Goal: Task Accomplishment & Management: Use online tool/utility

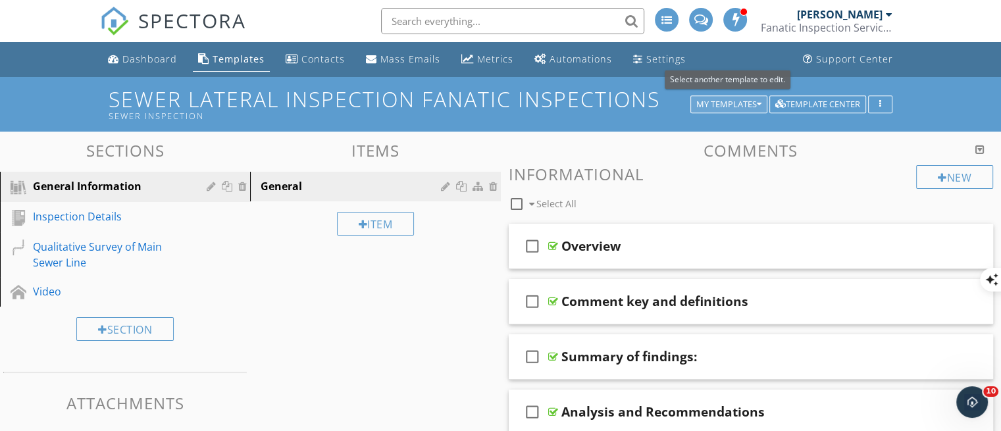
click at [723, 97] on button "My Templates" at bounding box center [728, 104] width 77 height 18
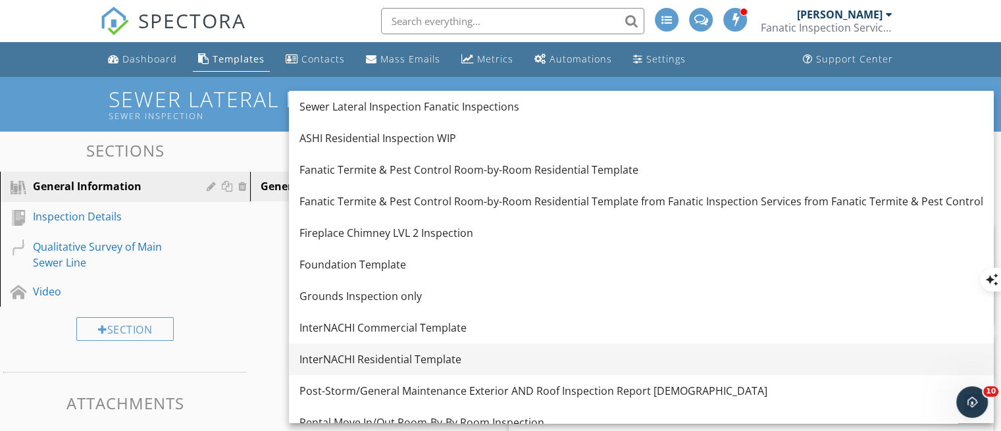
click at [554, 353] on div "InterNACHI Residential Template" at bounding box center [641, 359] width 684 height 16
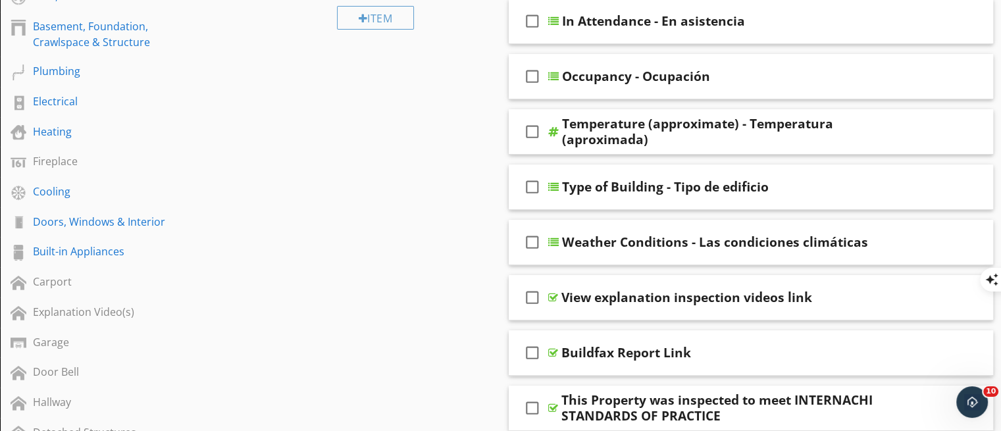
scroll to position [276, 0]
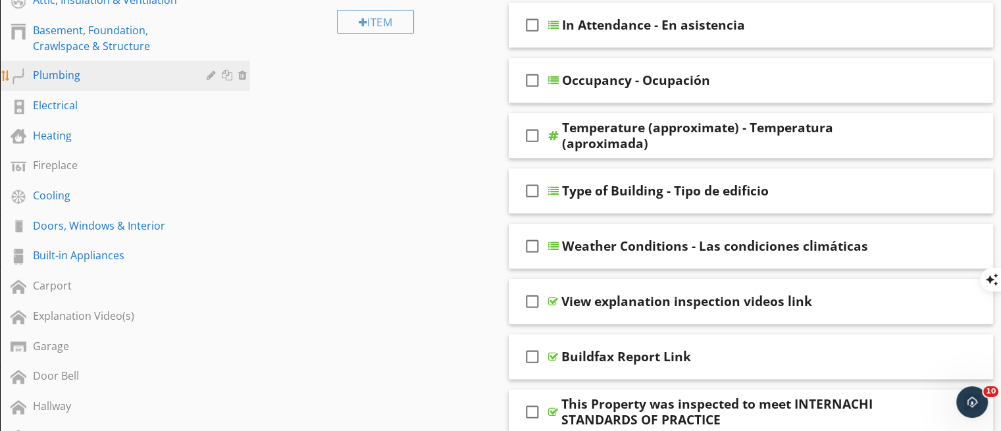
click at [59, 74] on div "Plumbing" at bounding box center [110, 75] width 155 height 16
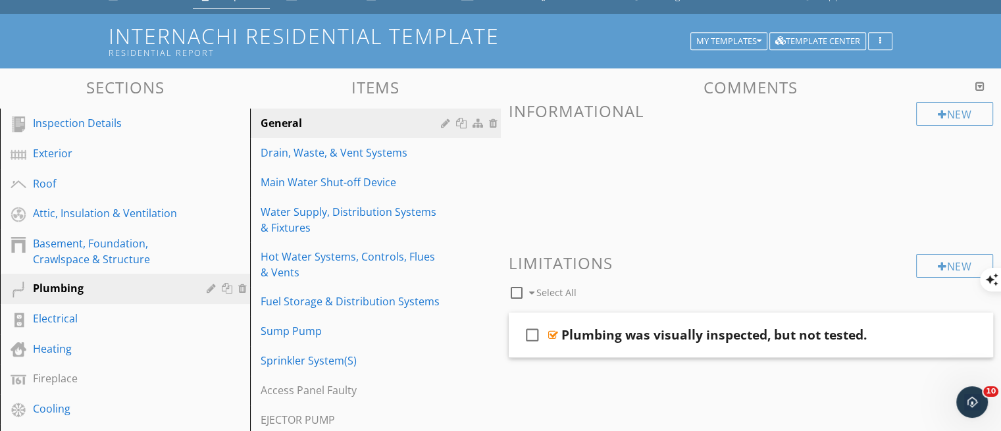
scroll to position [66, 0]
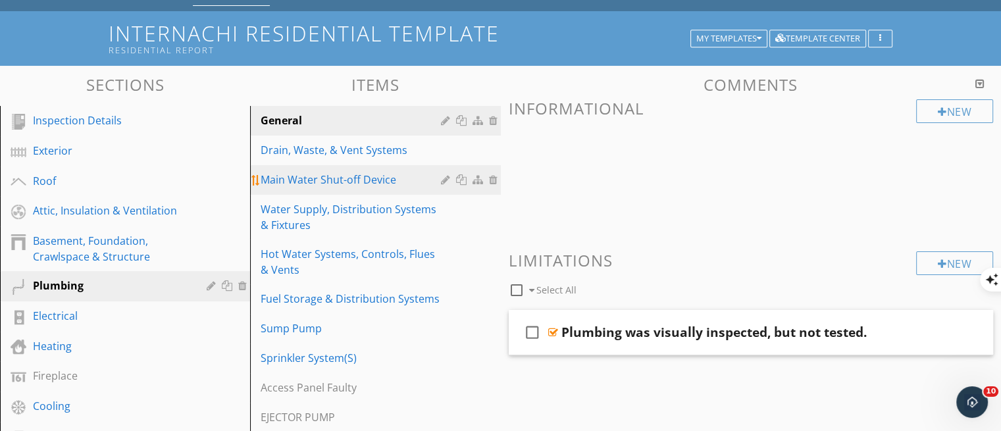
click at [384, 189] on link "Main Water Shut-off Device" at bounding box center [377, 179] width 246 height 29
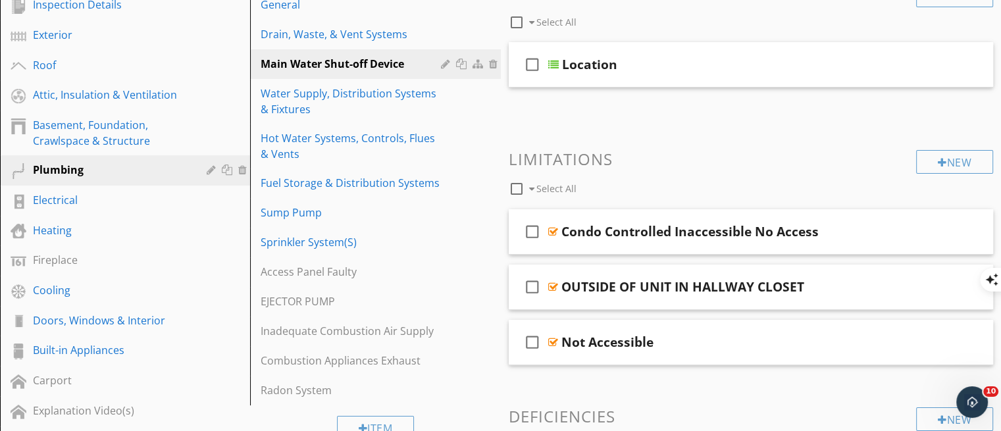
scroll to position [179, 0]
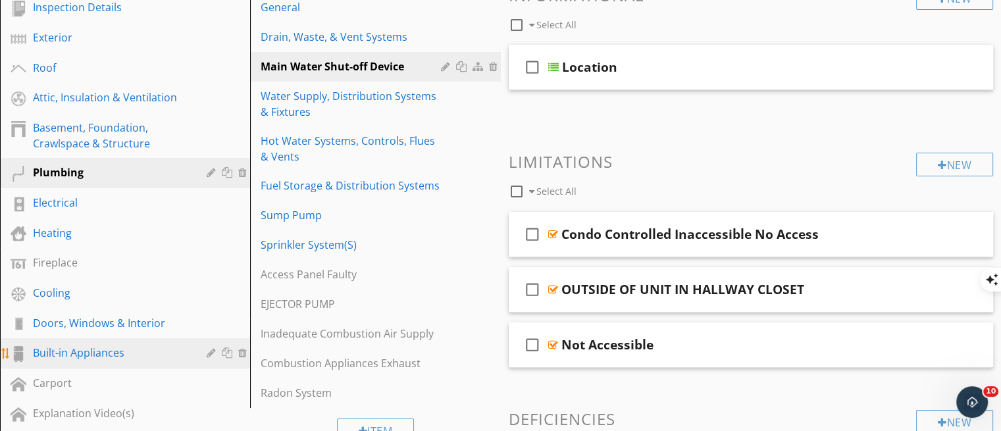
click at [103, 345] on div "Built-in Appliances" at bounding box center [110, 353] width 155 height 16
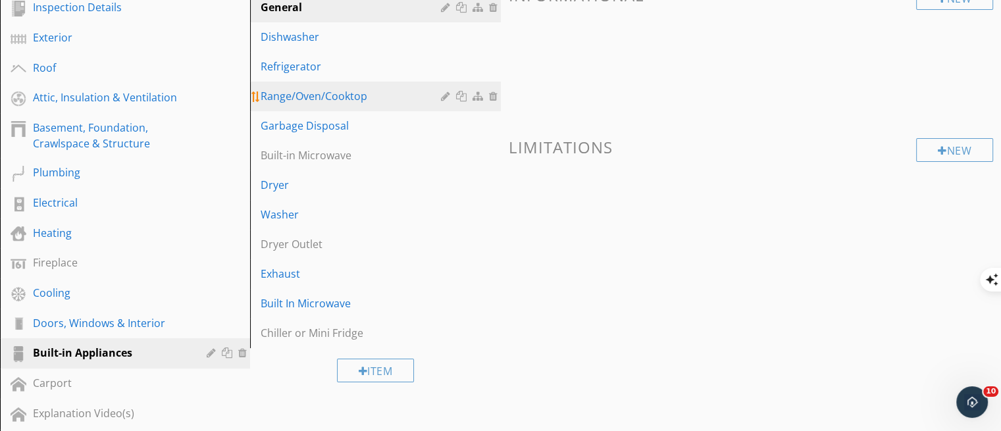
click at [292, 106] on link "Range/Oven/Cooktop" at bounding box center [377, 96] width 246 height 29
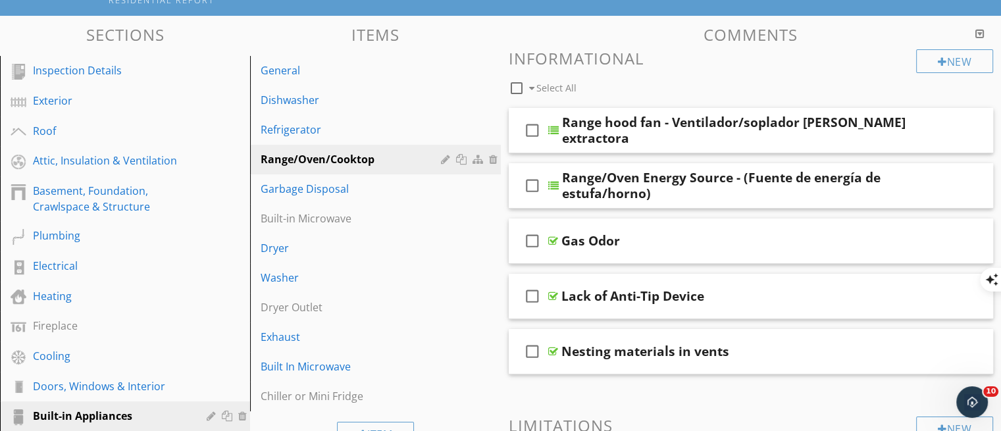
scroll to position [118, 0]
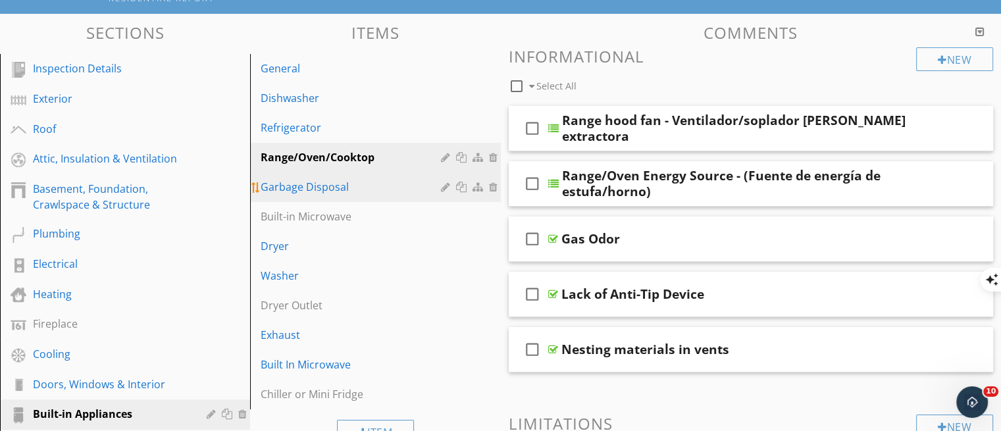
click at [308, 184] on div "Garbage Disposal" at bounding box center [353, 187] width 184 height 16
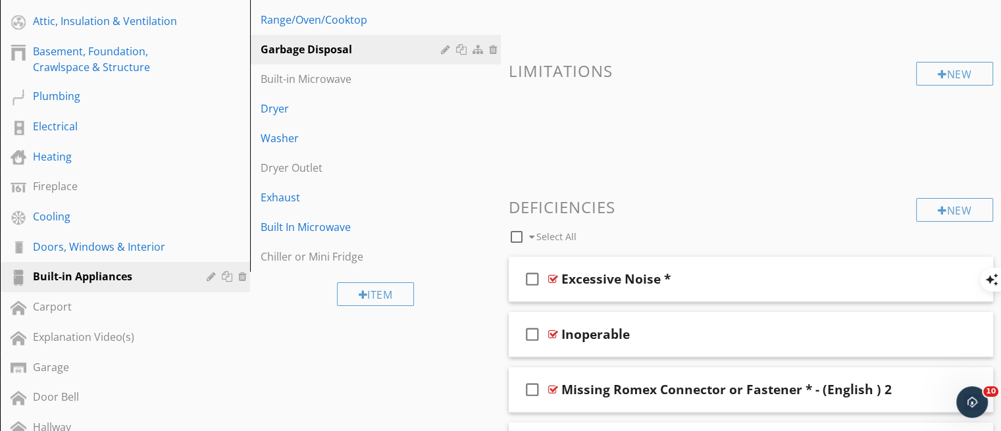
scroll to position [253, 0]
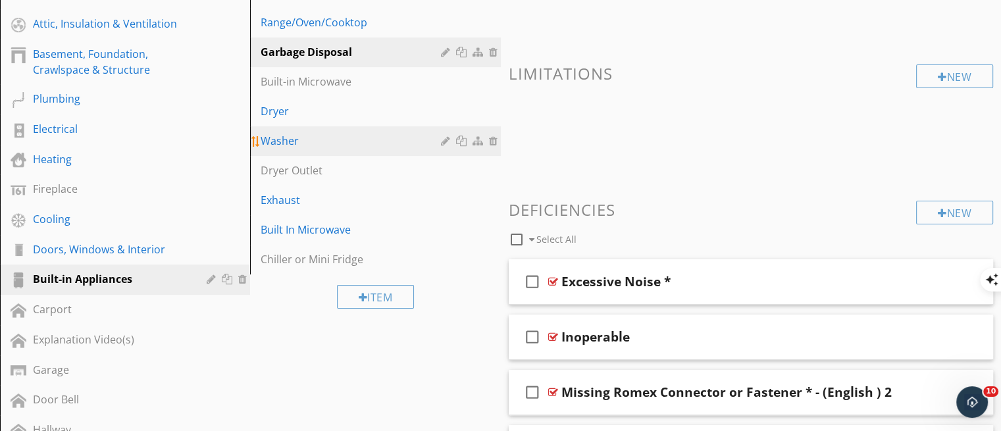
click at [287, 136] on div "Washer" at bounding box center [353, 141] width 184 height 16
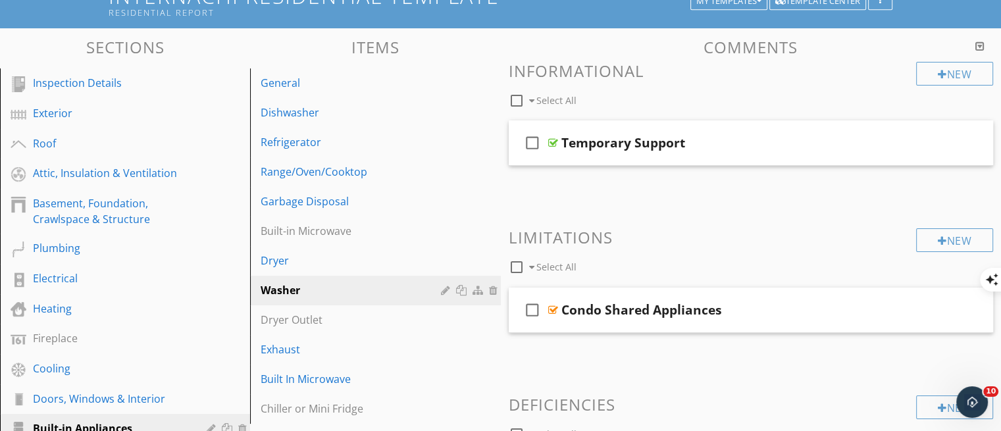
scroll to position [103, 0]
click at [292, 264] on div "Dryer" at bounding box center [353, 261] width 184 height 16
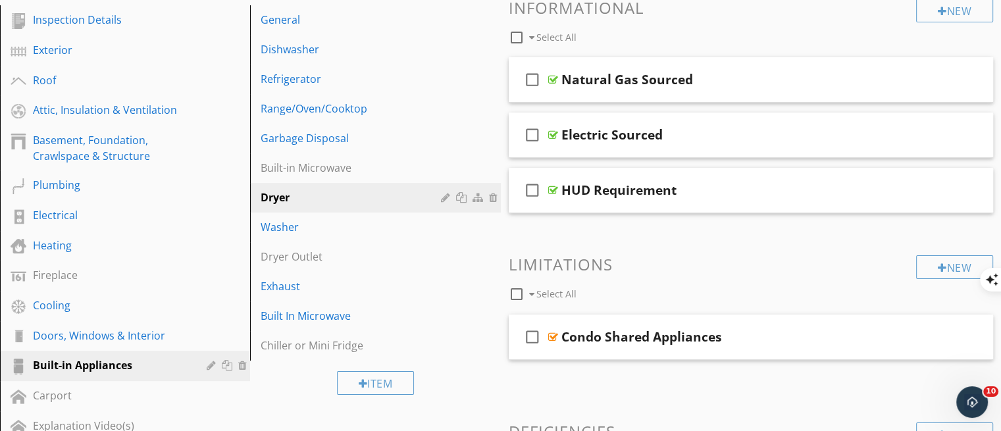
scroll to position [162, 0]
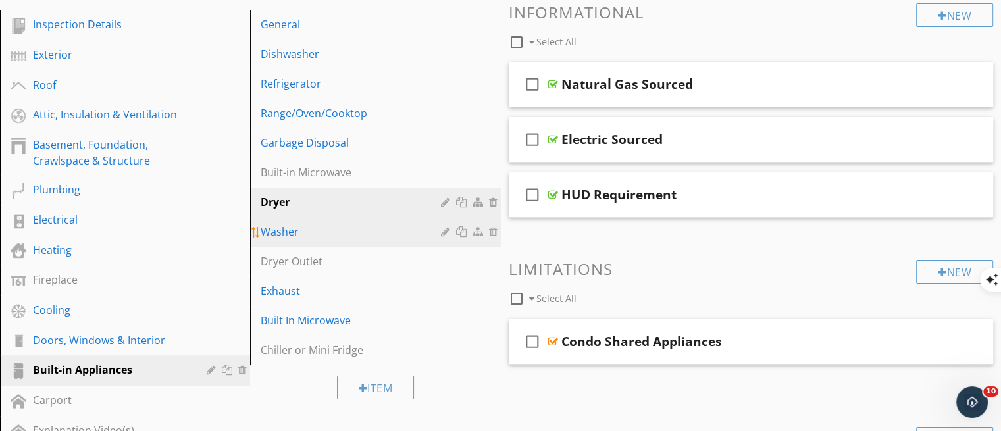
click at [302, 234] on div "Washer" at bounding box center [353, 232] width 184 height 16
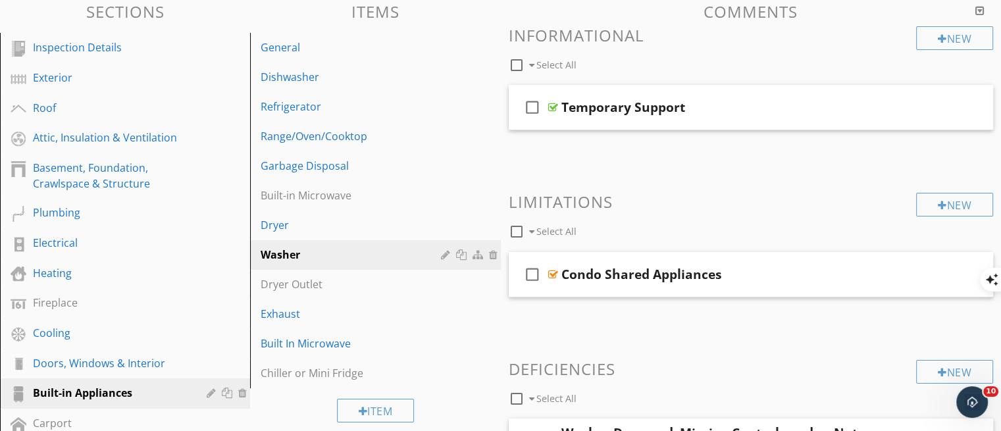
scroll to position [137, 0]
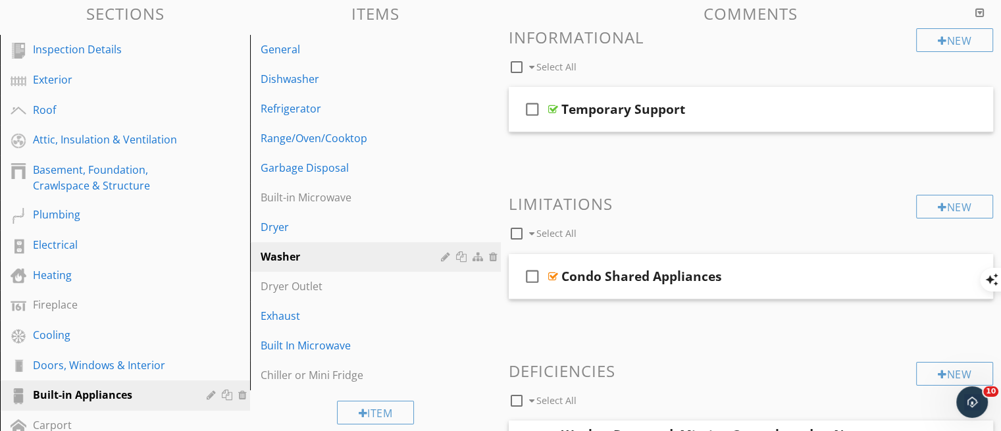
click at [321, 160] on div "Garbage Disposal" at bounding box center [353, 168] width 184 height 16
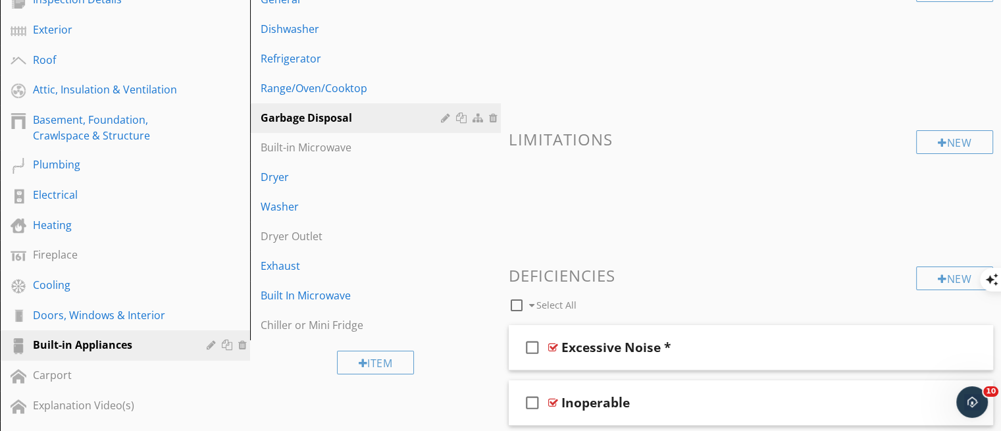
scroll to position [174, 0]
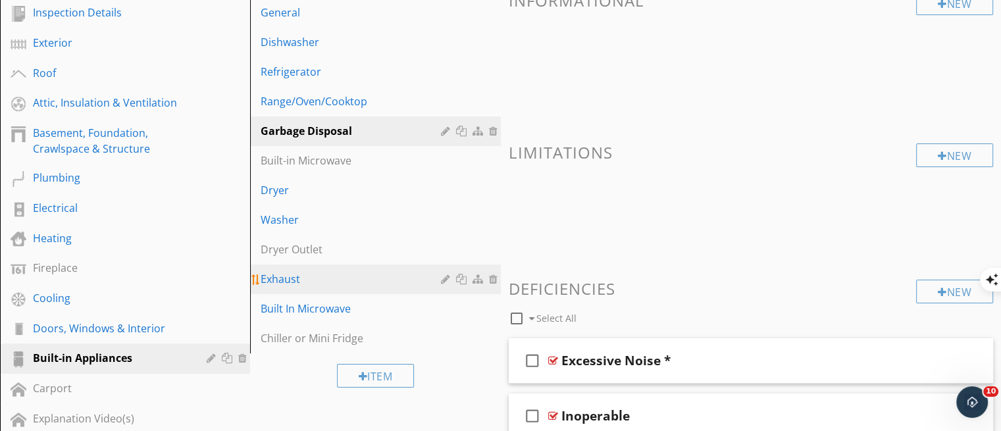
click at [297, 274] on div "Exhaust" at bounding box center [353, 279] width 184 height 16
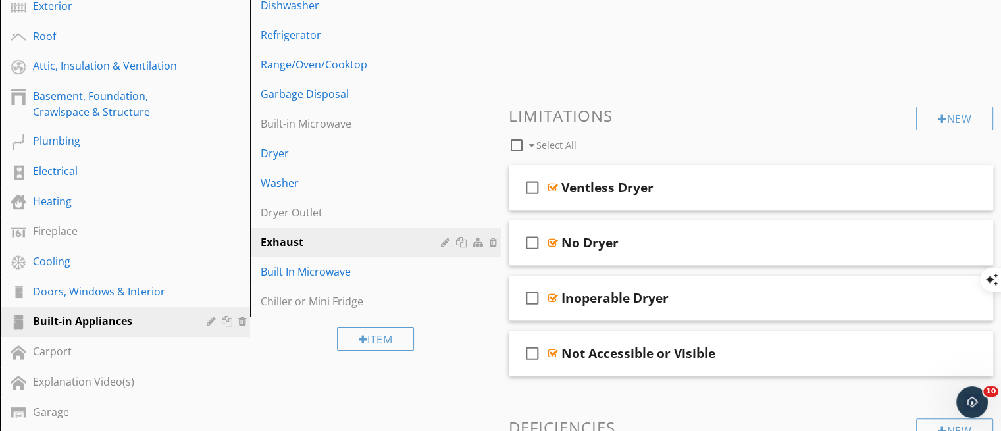
scroll to position [204, 0]
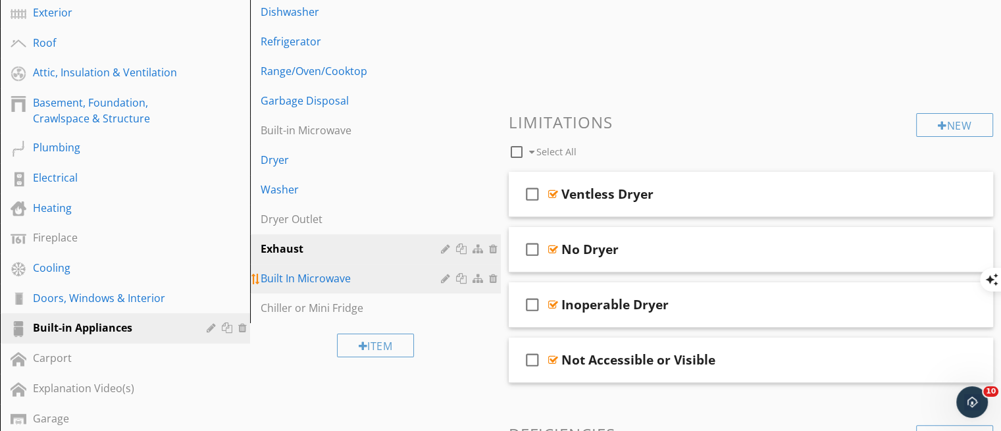
click at [358, 282] on div "Built In Microwave" at bounding box center [353, 278] width 184 height 16
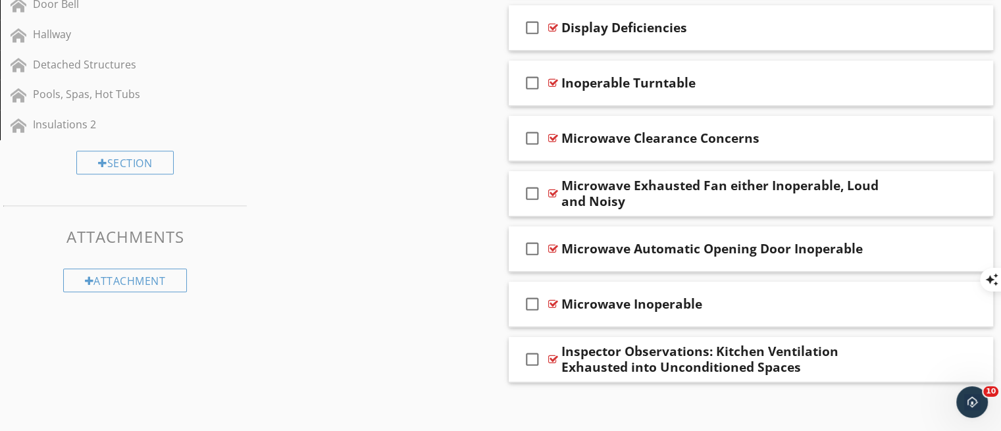
scroll to position [653, 0]
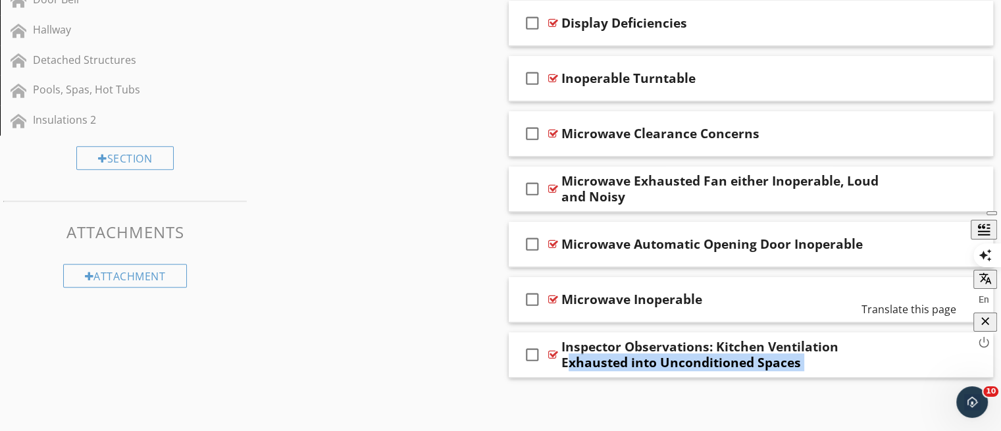
drag, startPoint x: 995, startPoint y: 323, endPoint x: 995, endPoint y: 294, distance: 28.9
click at [995, 294] on body "SPECTORA [PERSON_NAME] Fanatic Inspection Services Role: Inspector Change Role …" at bounding box center [500, 108] width 1001 height 1522
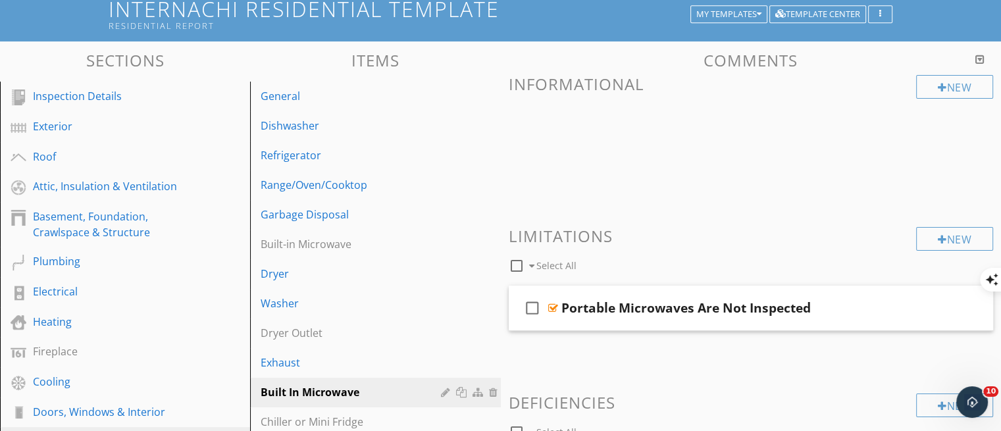
scroll to position [91, 0]
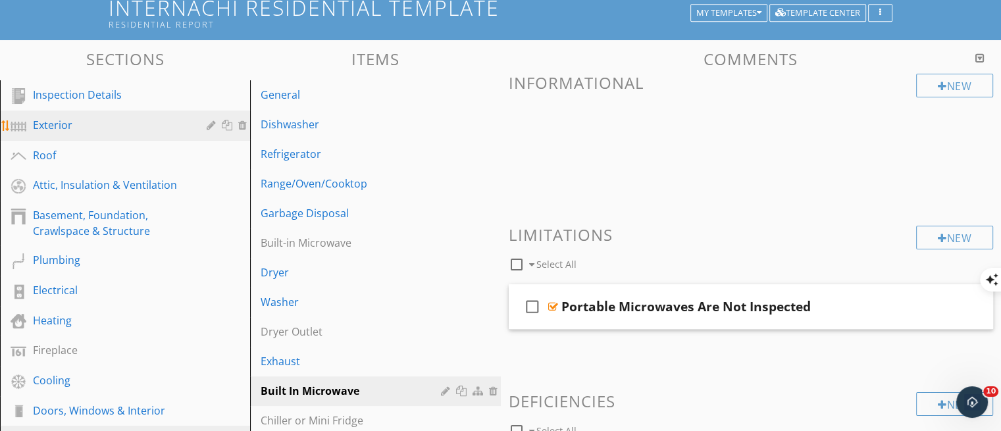
click at [76, 117] on div "Exterior" at bounding box center [110, 125] width 155 height 16
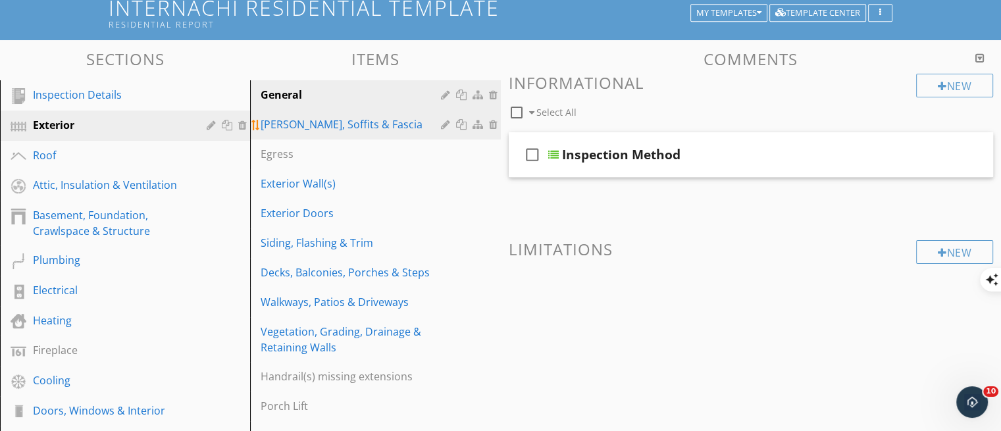
click at [289, 122] on div "[PERSON_NAME], Soffits & Fascia" at bounding box center [353, 124] width 184 height 16
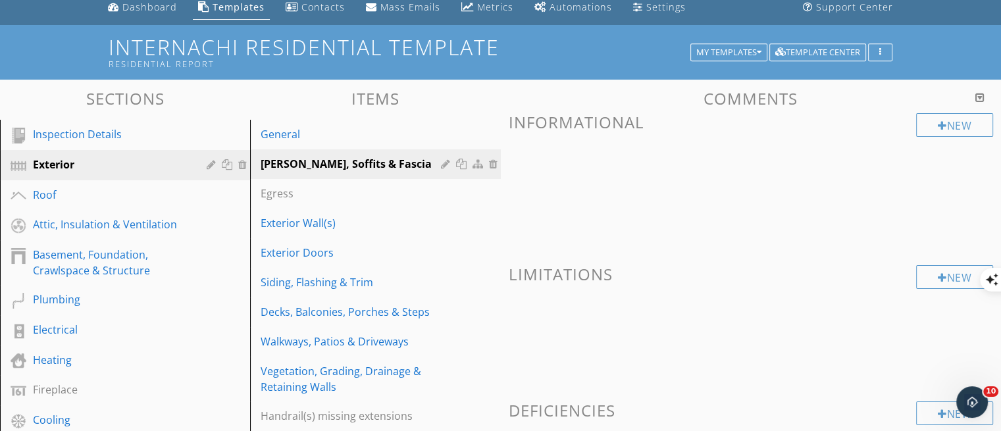
scroll to position [49, 0]
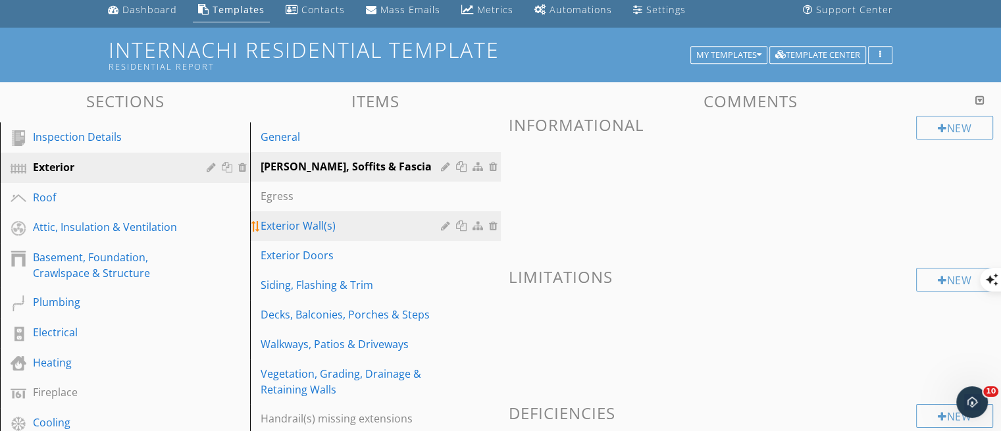
click at [299, 226] on div "Exterior Wall(s)" at bounding box center [353, 226] width 184 height 16
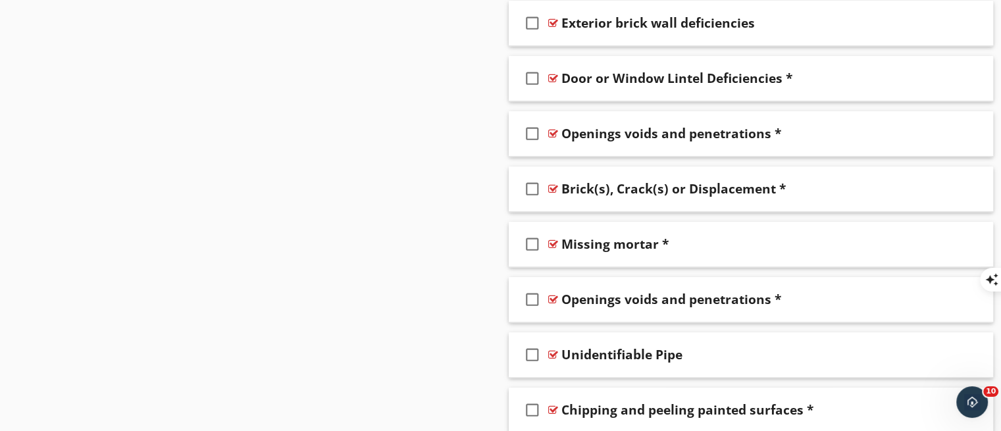
scroll to position [1083, 0]
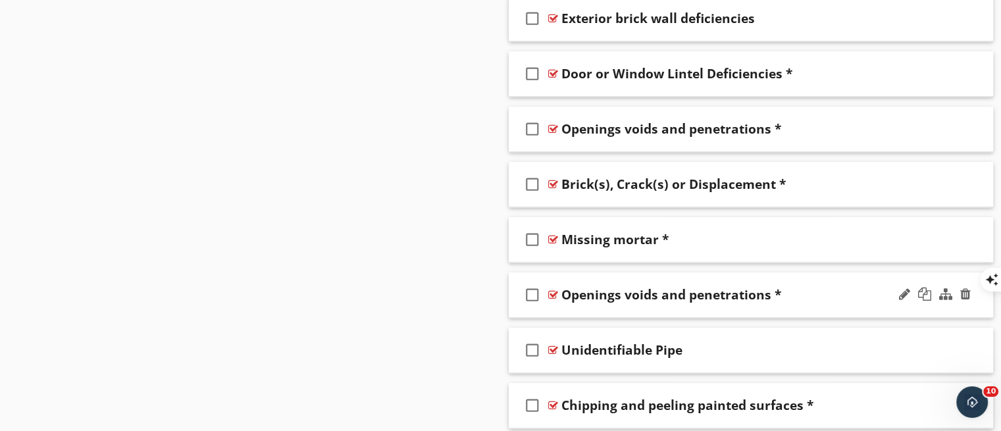
click at [815, 309] on div "check_box_outline_blank Openings voids and penetrations *" at bounding box center [751, 294] width 485 height 45
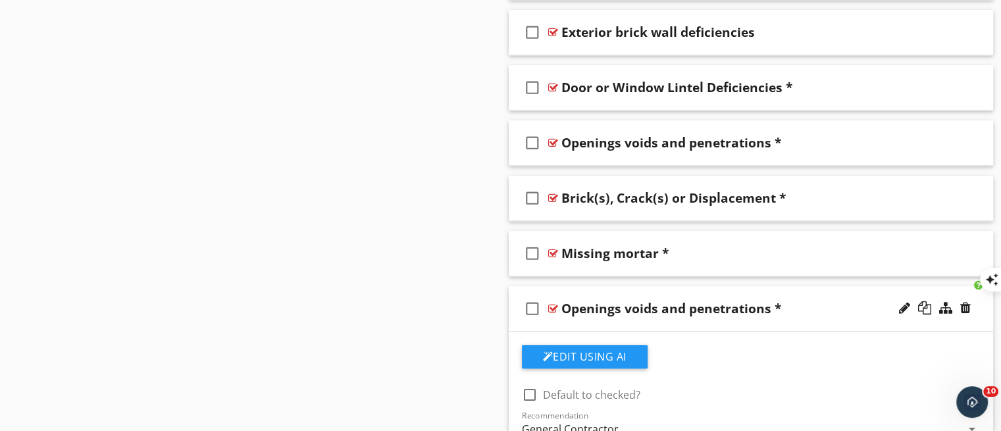
scroll to position [1039, 0]
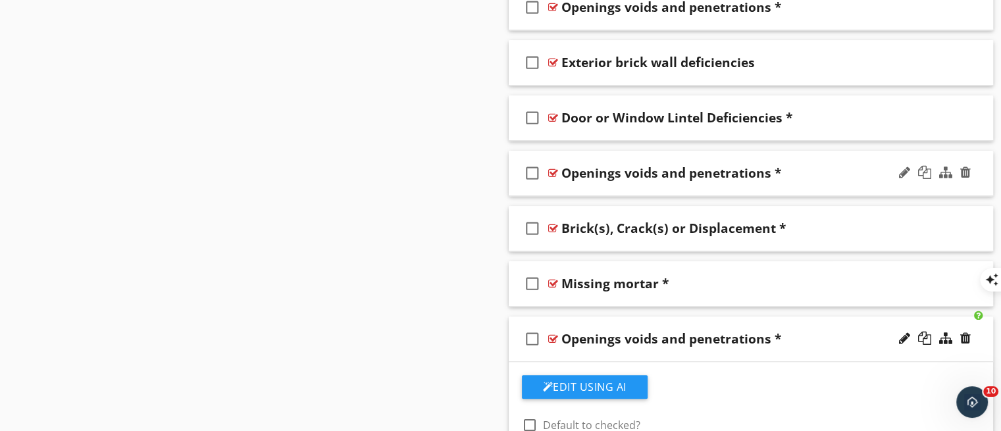
click at [724, 186] on div "check_box_outline_blank Openings voids and penetrations *" at bounding box center [751, 173] width 485 height 45
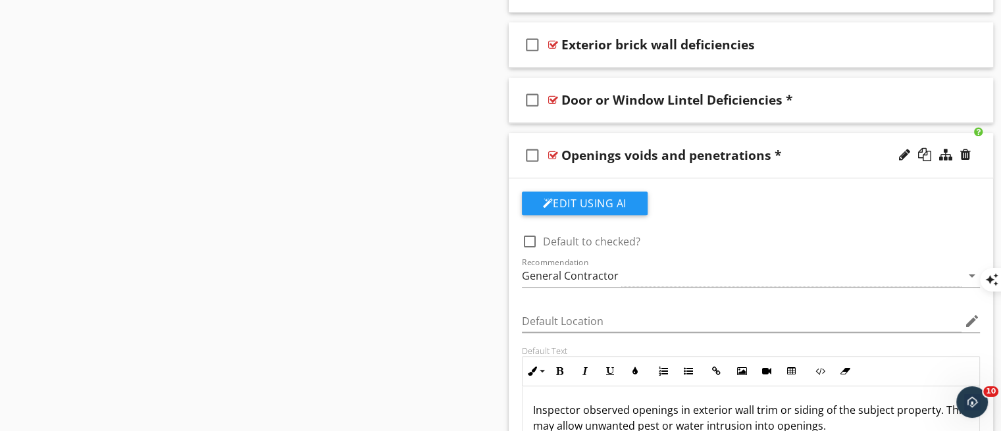
scroll to position [1050, 0]
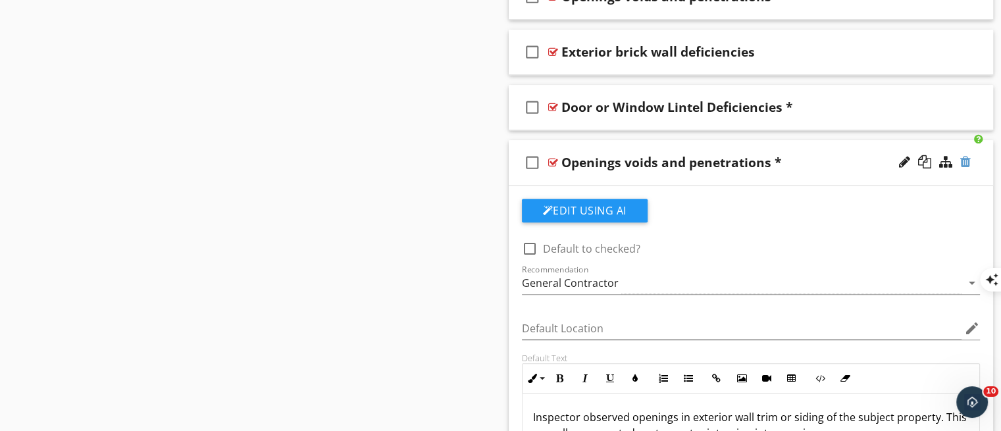
click at [961, 160] on div at bounding box center [965, 161] width 11 height 13
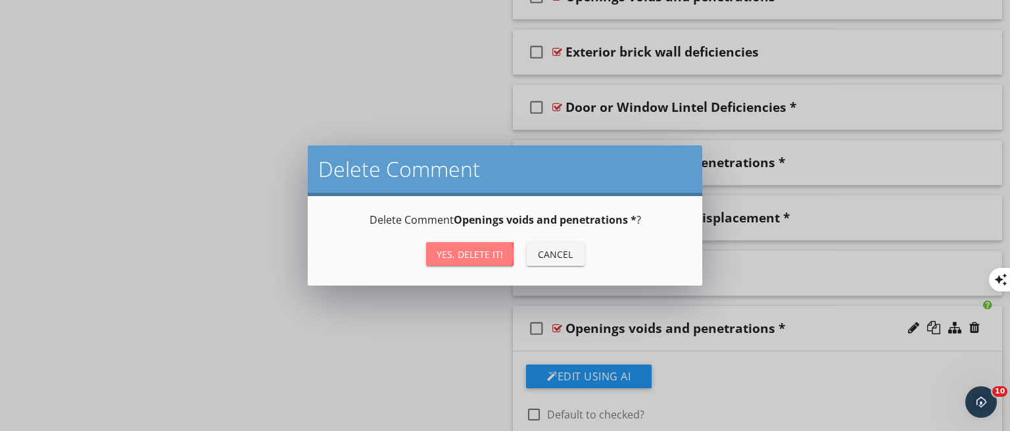
click at [485, 252] on div "Yes, Delete it!" at bounding box center [470, 254] width 66 height 14
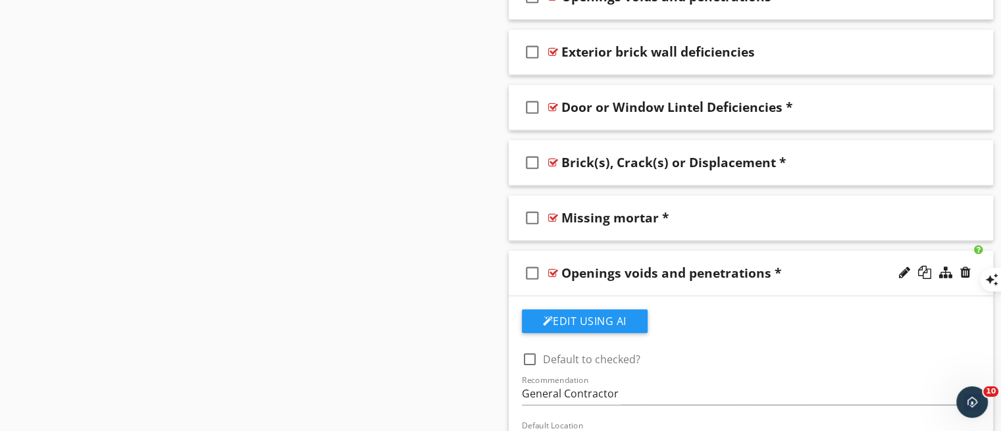
click at [670, 278] on div "Openings voids and penetrations *" at bounding box center [671, 273] width 220 height 16
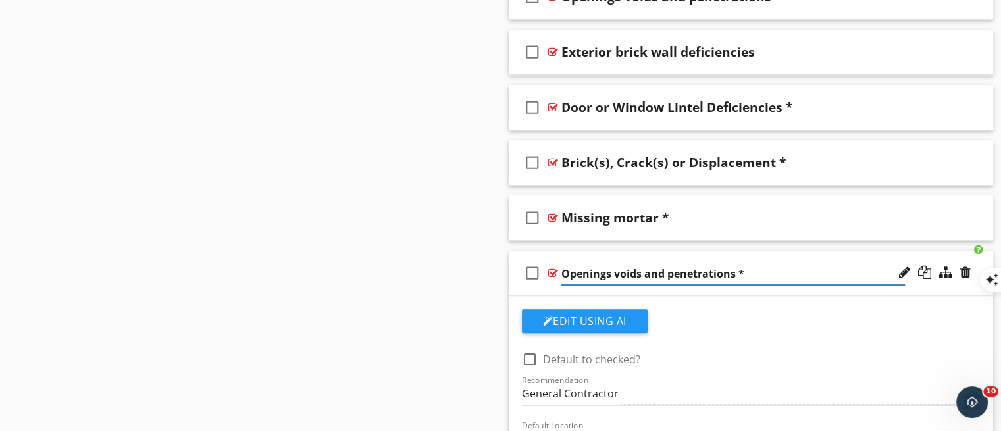
click at [797, 287] on div "check_box_outline_blank Openings voids and penetrations *" at bounding box center [751, 273] width 485 height 45
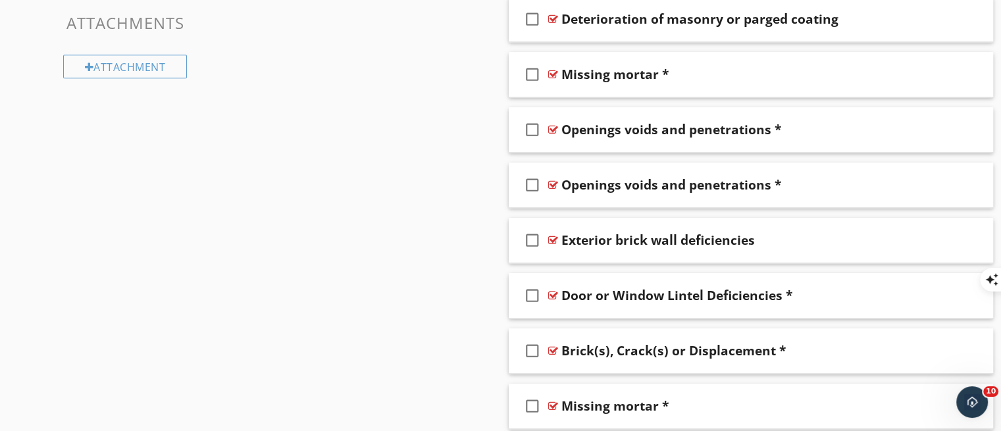
scroll to position [845, 0]
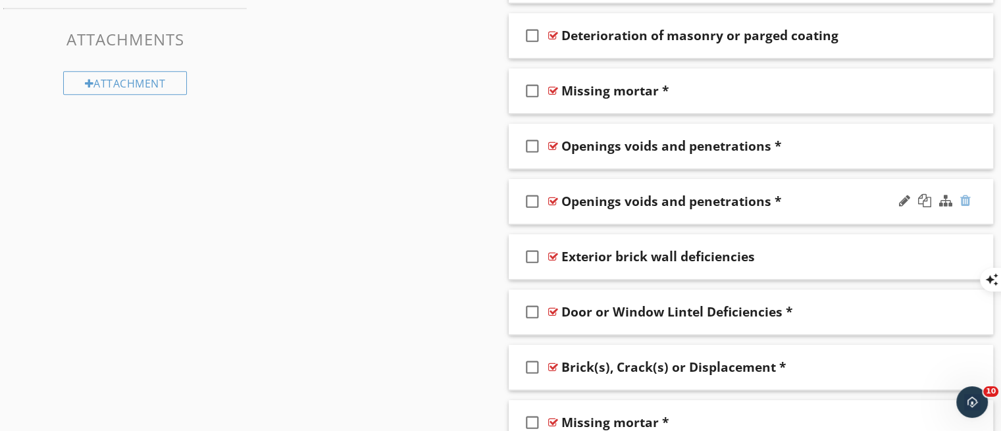
click at [964, 204] on div at bounding box center [965, 200] width 11 height 13
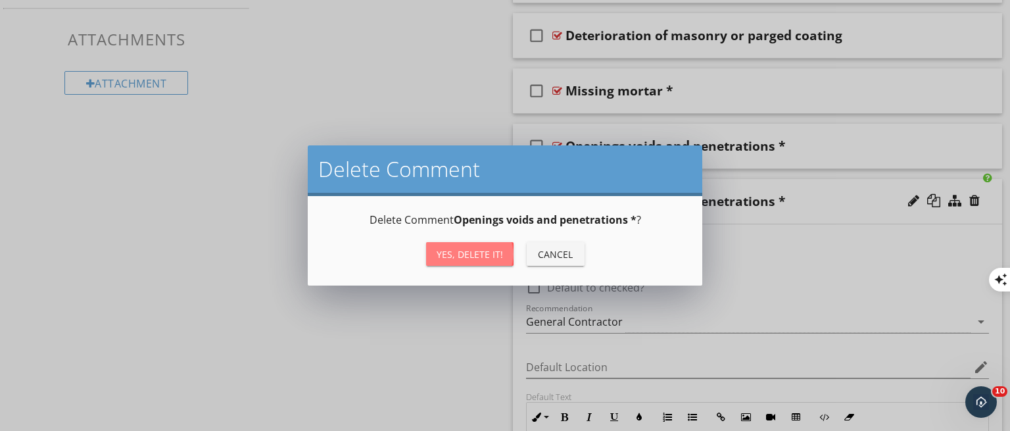
click at [485, 257] on div "Yes, Delete it!" at bounding box center [470, 254] width 66 height 14
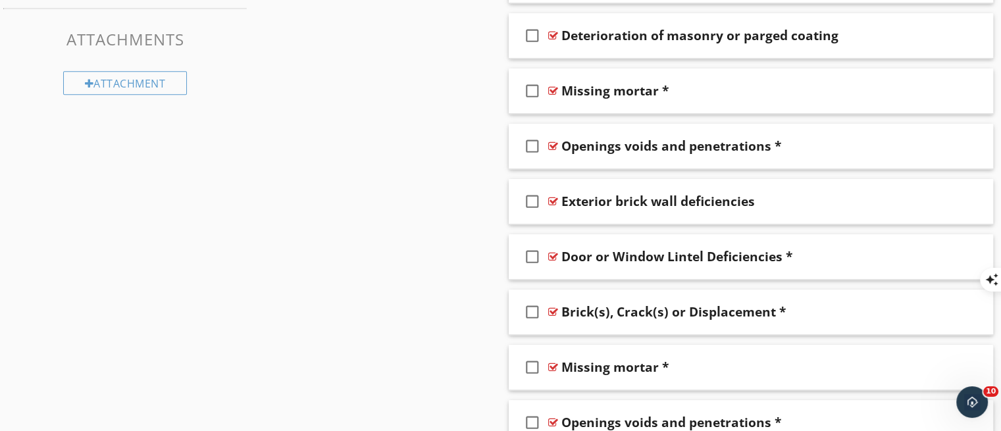
drag, startPoint x: 1006, startPoint y: 267, endPoint x: 372, endPoint y: 314, distance: 635.2
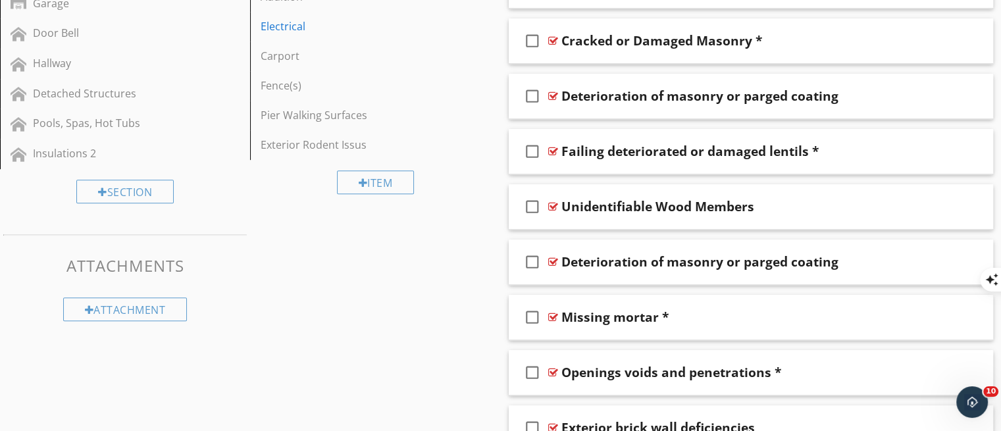
scroll to position [615, 0]
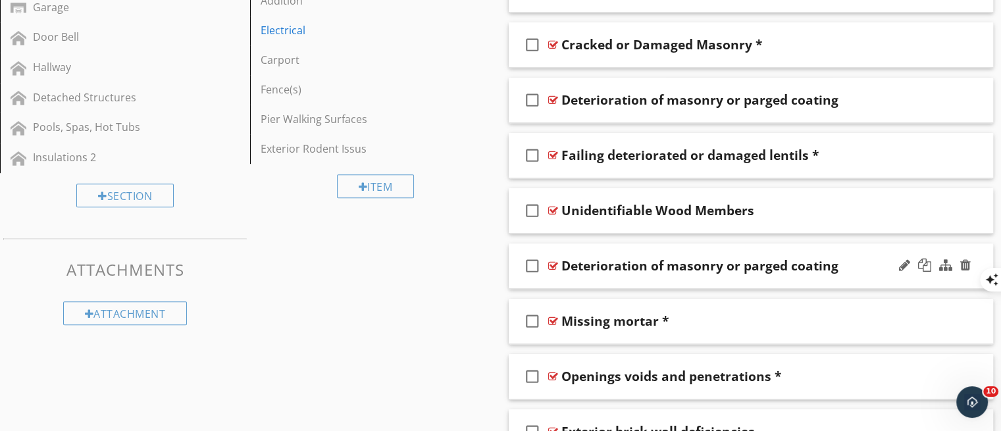
click at [838, 277] on div "check_box_outline_blank Deterioration of masonry or parged coating" at bounding box center [751, 265] width 485 height 45
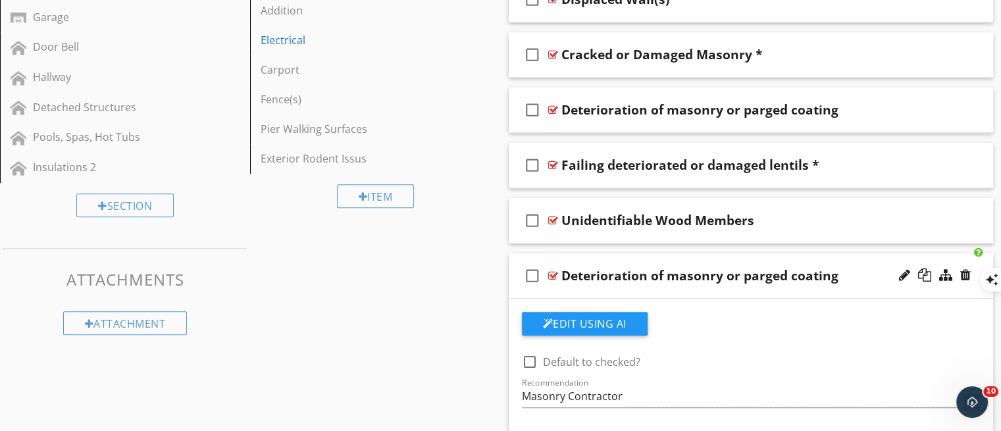
scroll to position [600, 0]
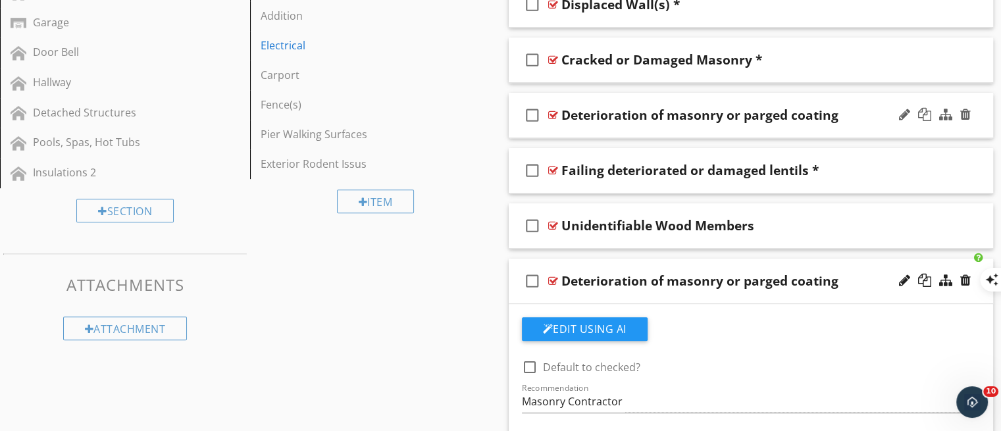
click at [889, 132] on div "check_box_outline_blank Deterioration of masonry or parged coating" at bounding box center [751, 115] width 485 height 45
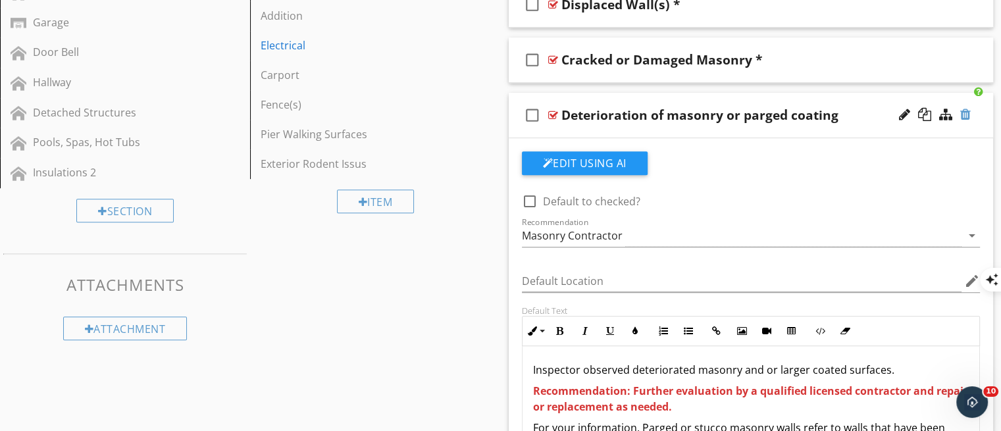
click at [960, 118] on div at bounding box center [965, 114] width 11 height 13
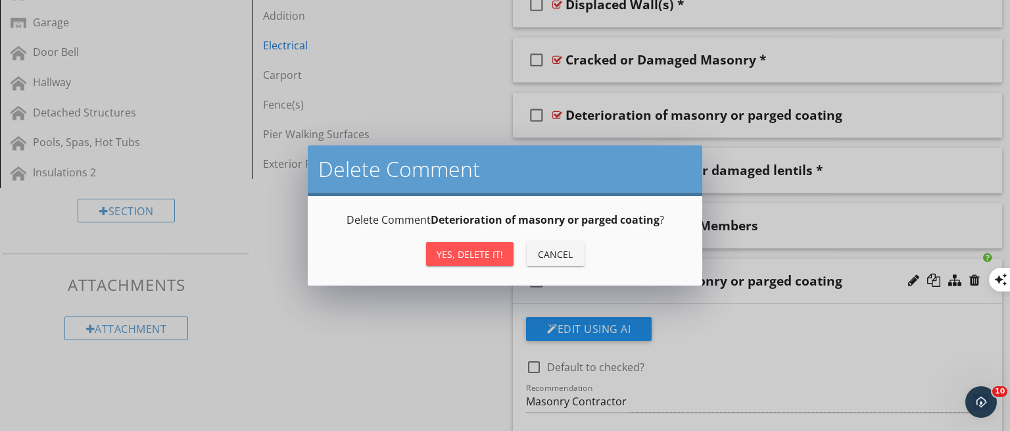
click at [461, 263] on button "Yes, Delete it!" at bounding box center [469, 254] width 87 height 24
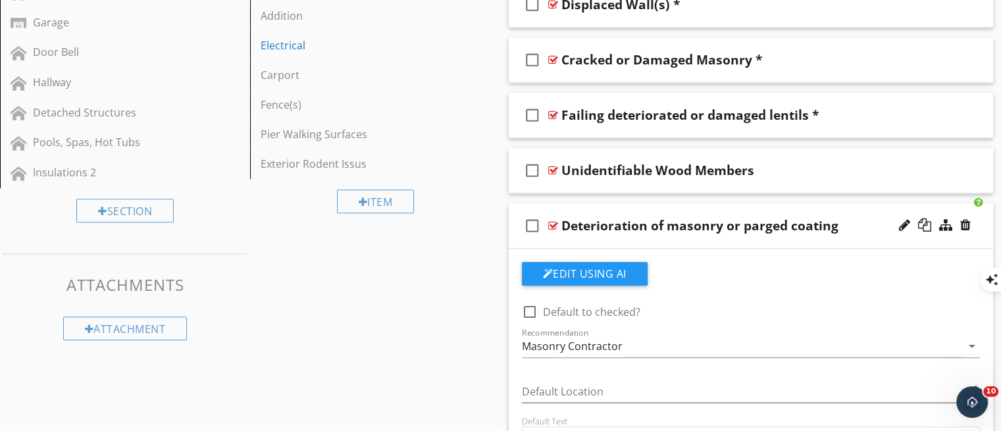
click at [634, 245] on div "check_box_outline_blank Deterioration of masonry or parged coating" at bounding box center [751, 225] width 485 height 45
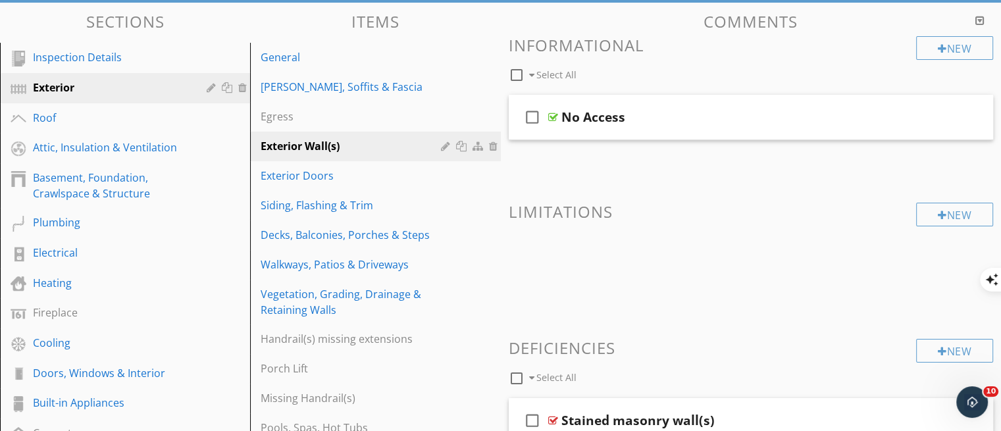
scroll to position [118, 0]
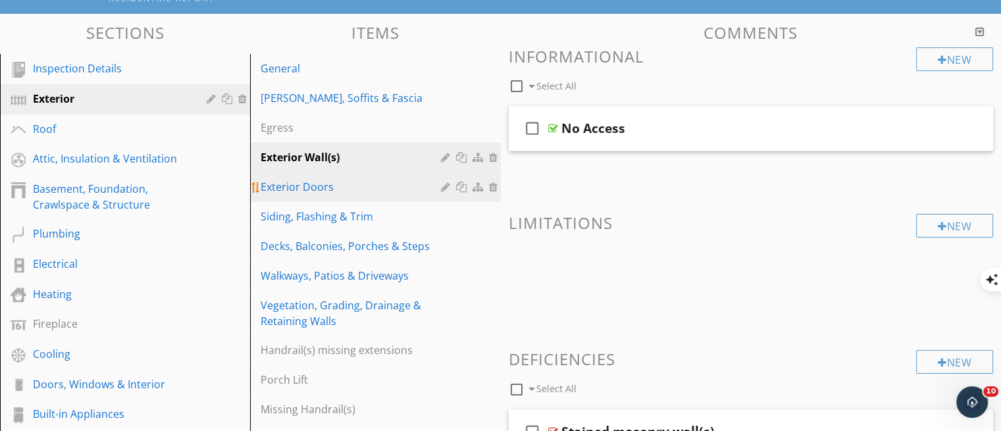
click at [300, 179] on div "Exterior Doors" at bounding box center [353, 187] width 184 height 16
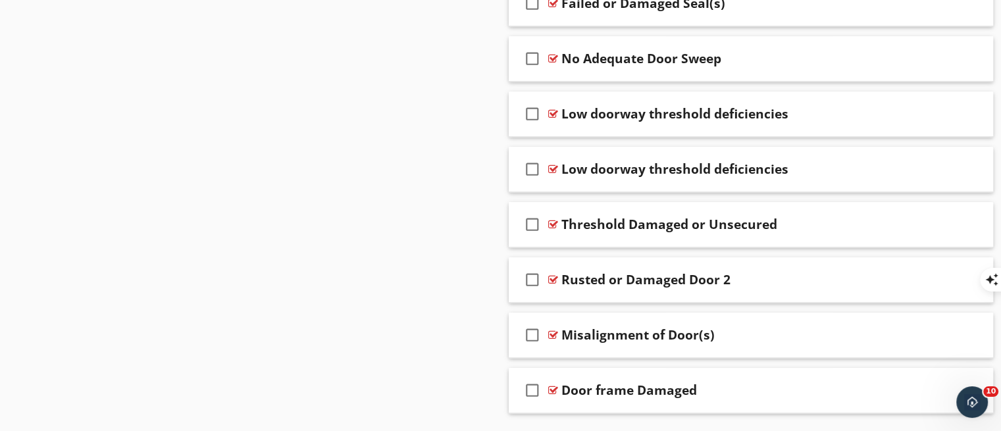
scroll to position [1278, 0]
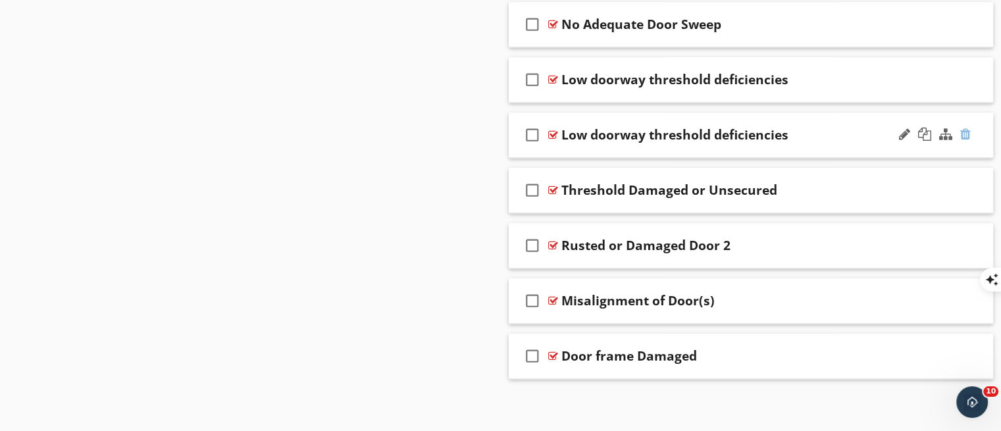
click at [964, 130] on div at bounding box center [965, 134] width 11 height 13
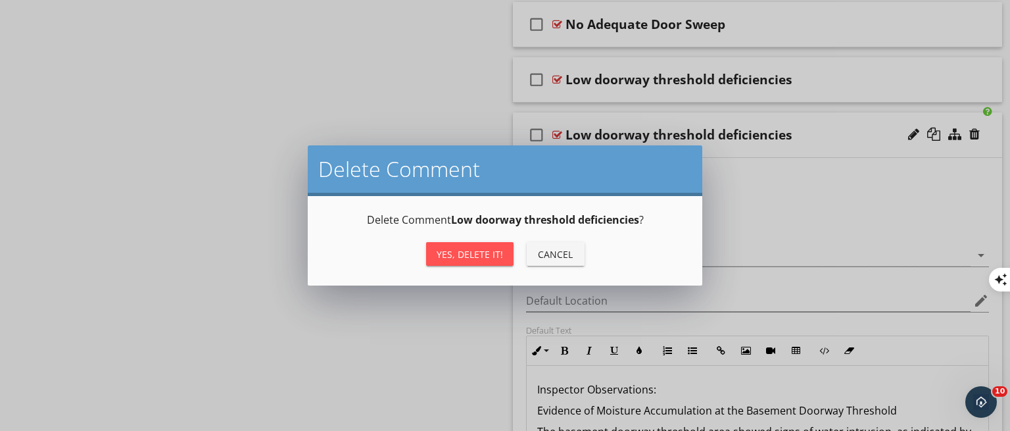
click at [490, 258] on div "Yes, Delete it!" at bounding box center [470, 254] width 66 height 14
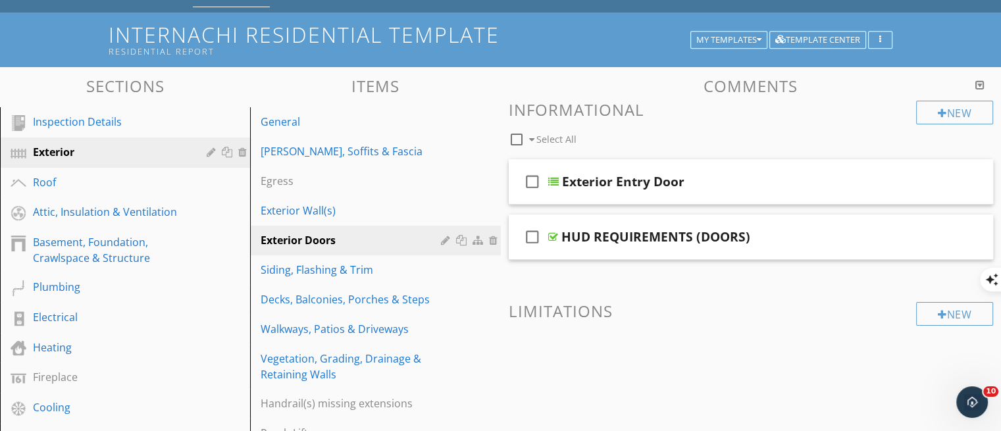
scroll to position [58, 0]
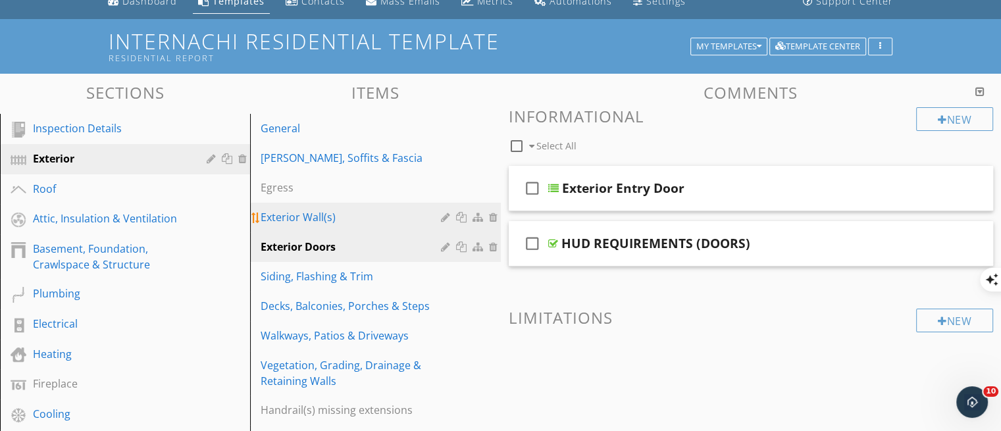
click at [305, 220] on div "Exterior Wall(s)" at bounding box center [353, 217] width 184 height 16
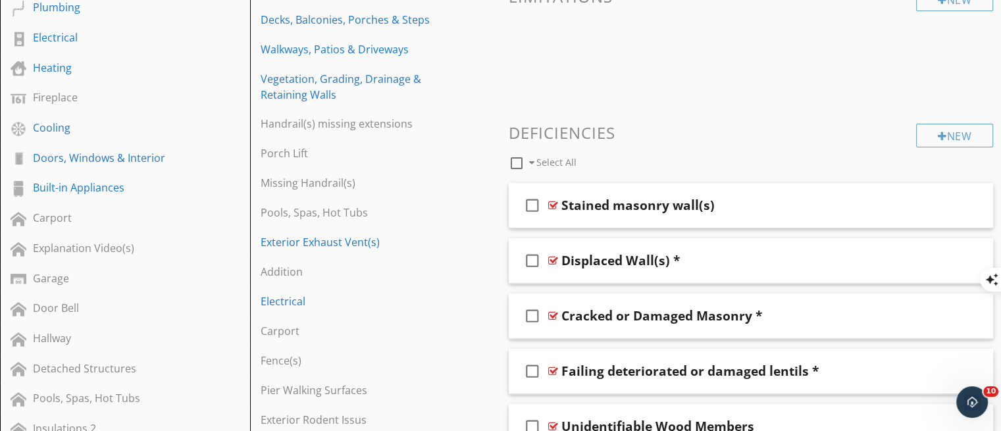
scroll to position [342, 0]
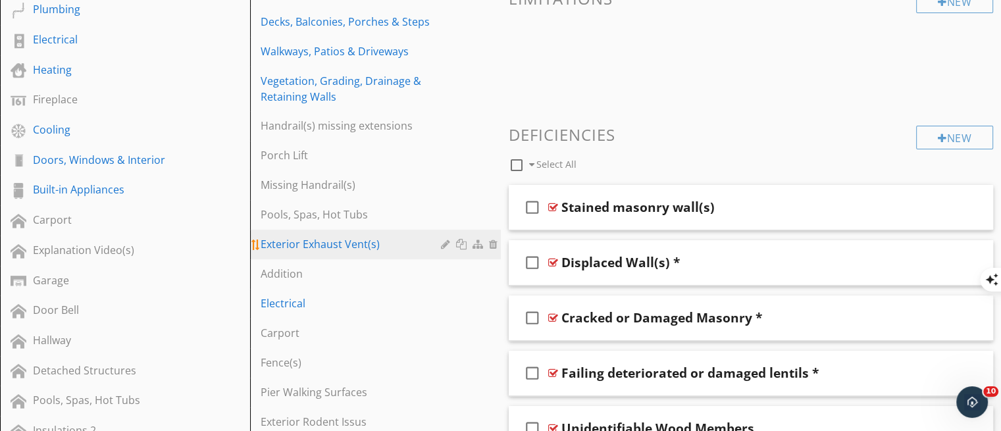
click at [330, 253] on link "Exterior Exhaust Vent(s)" at bounding box center [377, 244] width 246 height 29
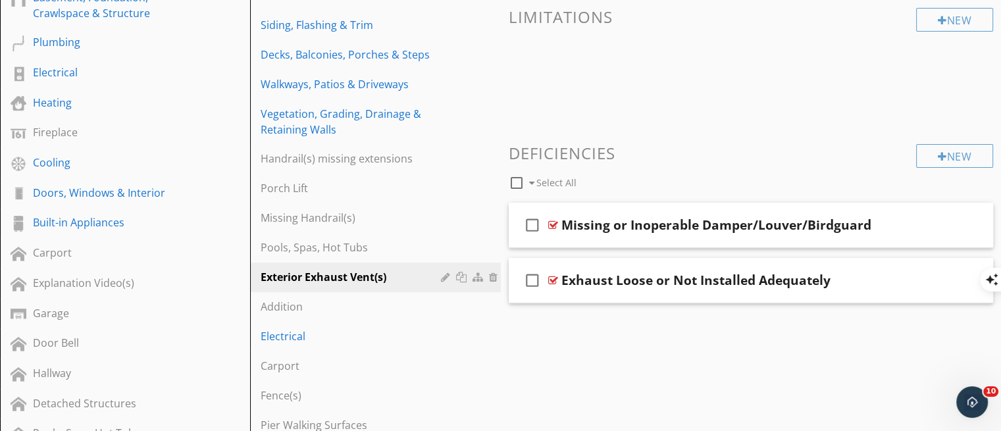
scroll to position [276, 0]
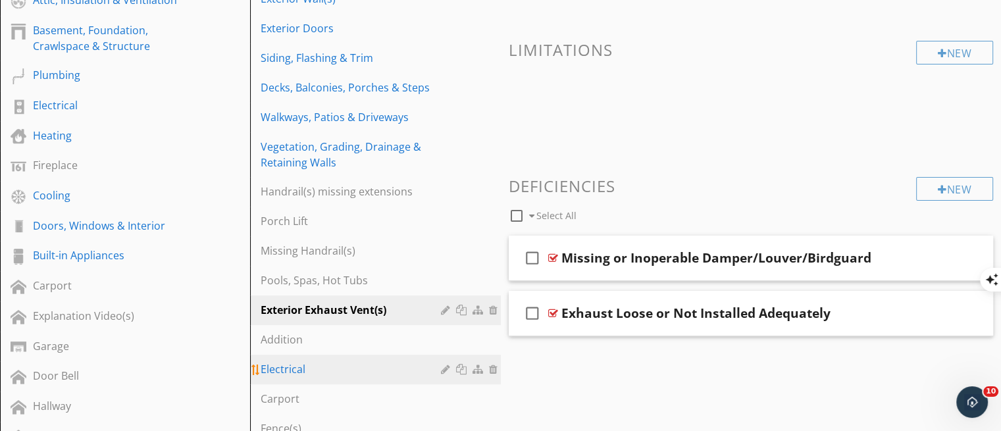
click at [312, 366] on div "Electrical" at bounding box center [353, 369] width 184 height 16
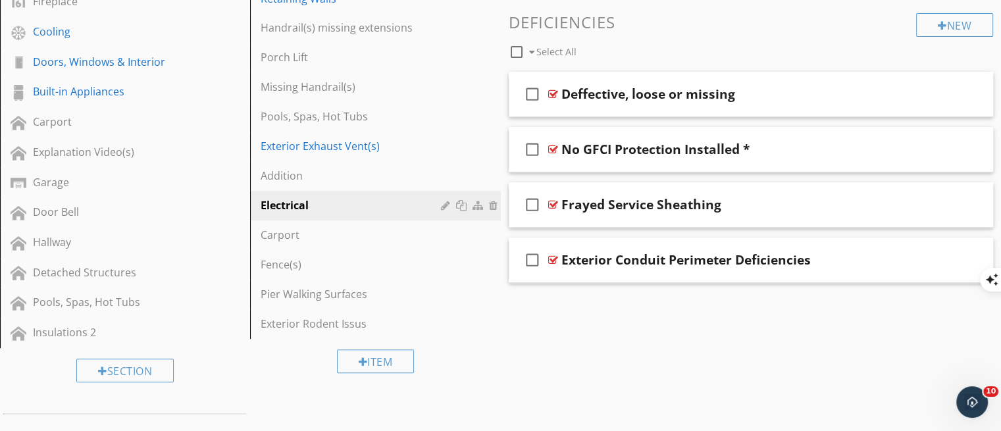
scroll to position [445, 0]
